Goal: Transaction & Acquisition: Purchase product/service

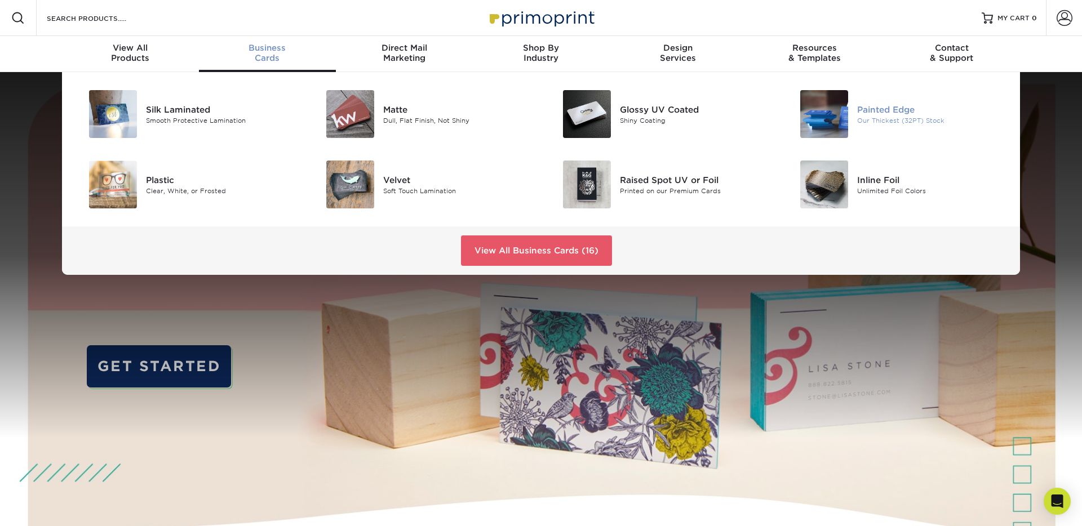
click at [885, 125] on div "Our Thickest (32PT) Stock" at bounding box center [931, 121] width 149 height 10
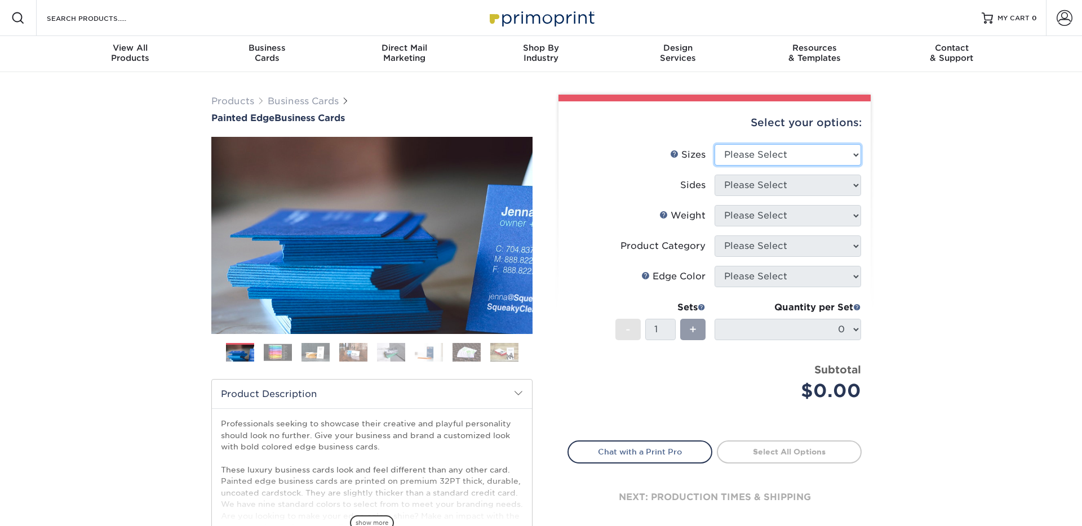
click at [745, 162] on select "Please Select 2" x 3.5" - Standard 2.125" x 3.375" - European 2.5" x 2.5" - Squ…" at bounding box center [788, 154] width 147 height 21
select select "2.50x2.50"
click at [715, 144] on select "Please Select 2" x 3.5" - Standard 2.125" x 3.375" - European 2.5" x 2.5" - Squ…" at bounding box center [788, 154] width 147 height 21
click at [751, 186] on select "Please Select Print Both Sides Print Front Only" at bounding box center [788, 185] width 147 height 21
click at [750, 189] on select "Please Select Print Both Sides Print Front Only" at bounding box center [788, 185] width 147 height 21
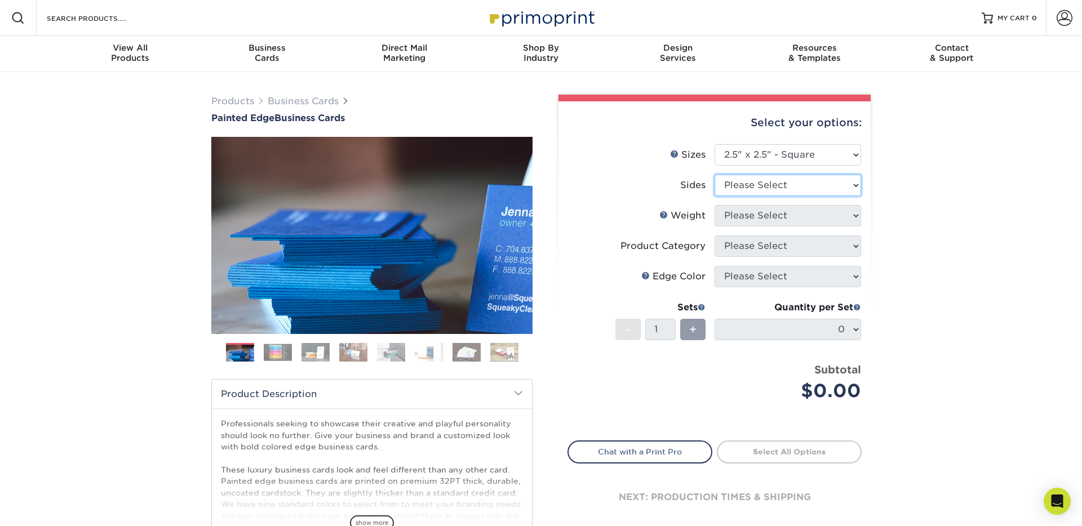
select select "13abbda7-1d64-4f25-8bb2-c179b224825d"
click at [715, 175] on select "Please Select Print Both Sides Print Front Only" at bounding box center [788, 185] width 147 height 21
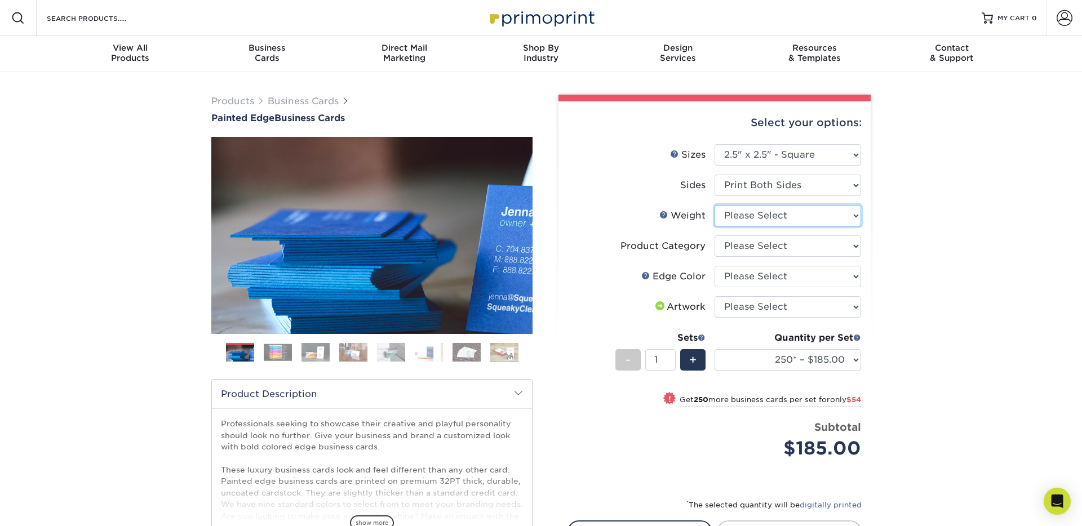
click at [739, 218] on select "Please Select 32PTUC" at bounding box center [788, 215] width 147 height 21
select select "32PTUC"
click at [715, 205] on select "Please Select 32PTUC" at bounding box center [788, 215] width 147 height 21
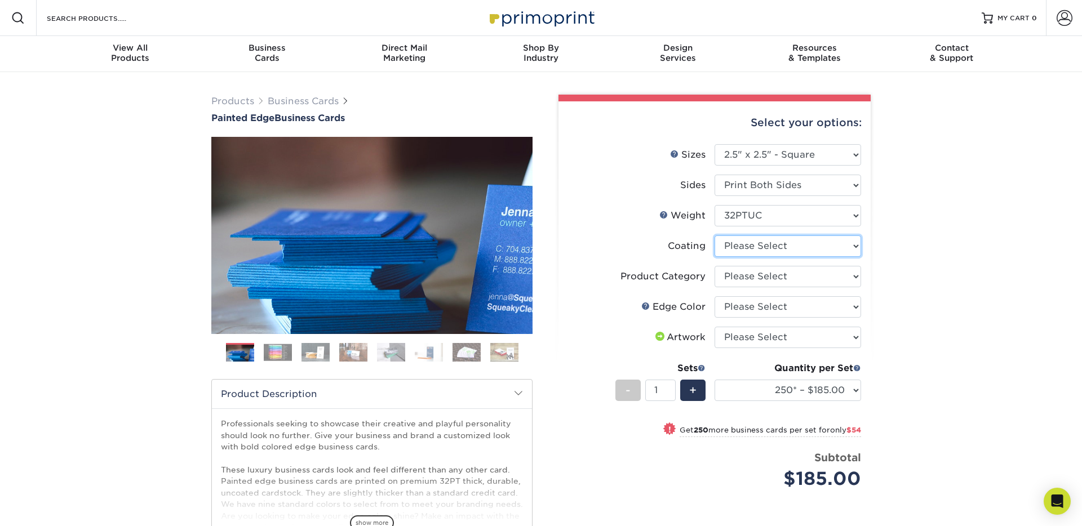
click at [733, 247] on select at bounding box center [788, 246] width 147 height 21
select select "3e7618de-abca-4bda-9f97-8b9129e913d8"
click at [715, 236] on select at bounding box center [788, 246] width 147 height 21
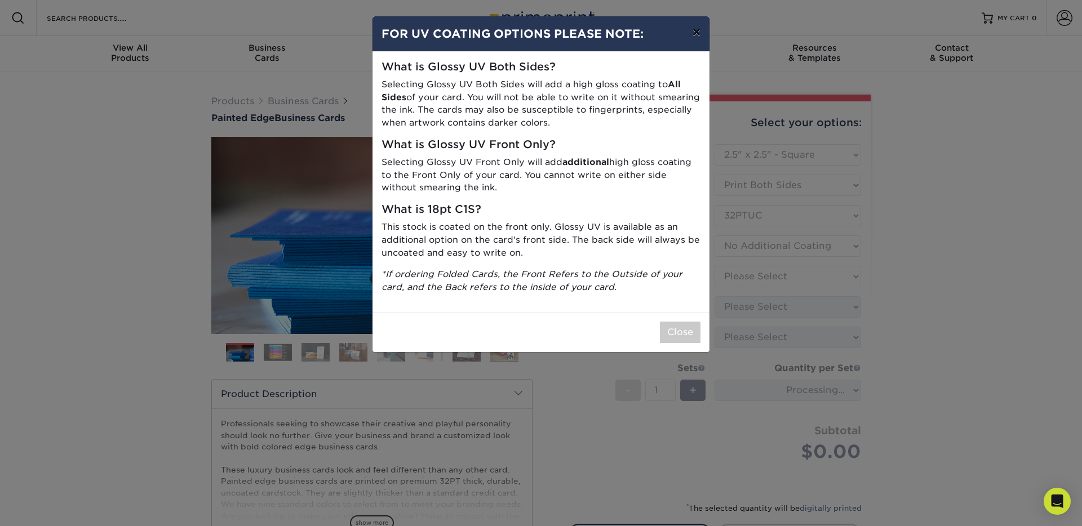
click at [701, 34] on button "×" at bounding box center [697, 32] width 26 height 32
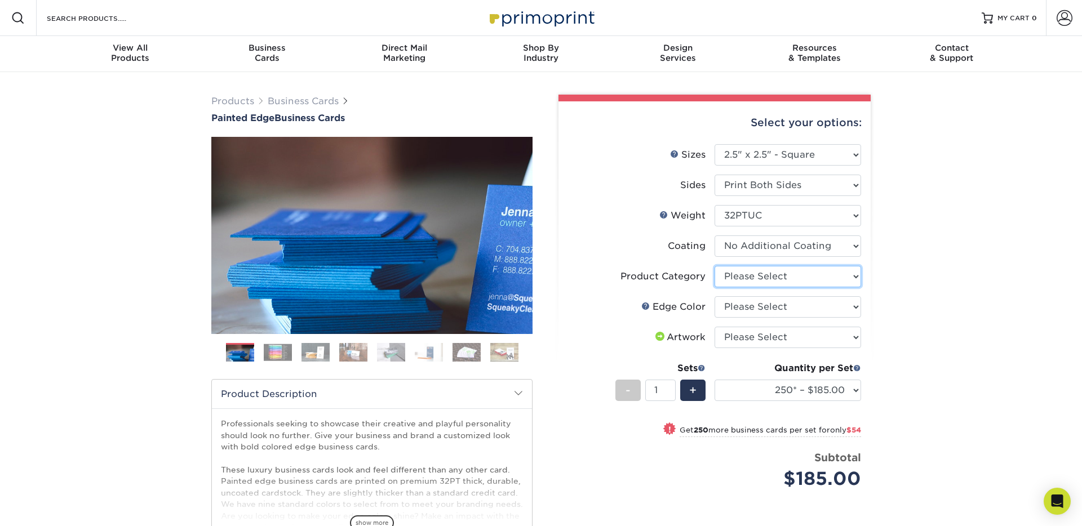
click at [768, 282] on select "Please Select Business Cards" at bounding box center [788, 276] width 147 height 21
select select "3b5148f1-0588-4f88-a218-97bcfdce65c1"
click at [715, 266] on select "Please Select Business Cards" at bounding box center [788, 276] width 147 height 21
click at [764, 307] on select "Please Select Charcoal Black Brown Blue Pearlescent Blue Pearlescent Gold Pearl…" at bounding box center [788, 306] width 147 height 21
select select "84f43a64-87e1-46ad-aba1-d69946adcbfc"
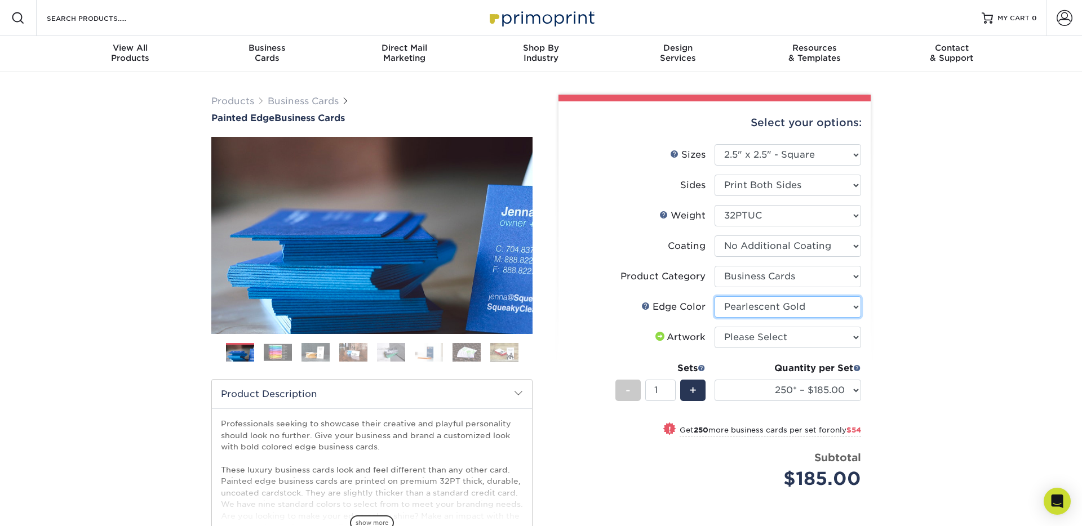
click at [715, 296] on select "Please Select Charcoal Black Brown Blue Pearlescent Blue Pearlescent Gold Pearl…" at bounding box center [788, 306] width 147 height 21
click at [283, 355] on img at bounding box center [278, 352] width 28 height 17
